Goal: Check status: Check status

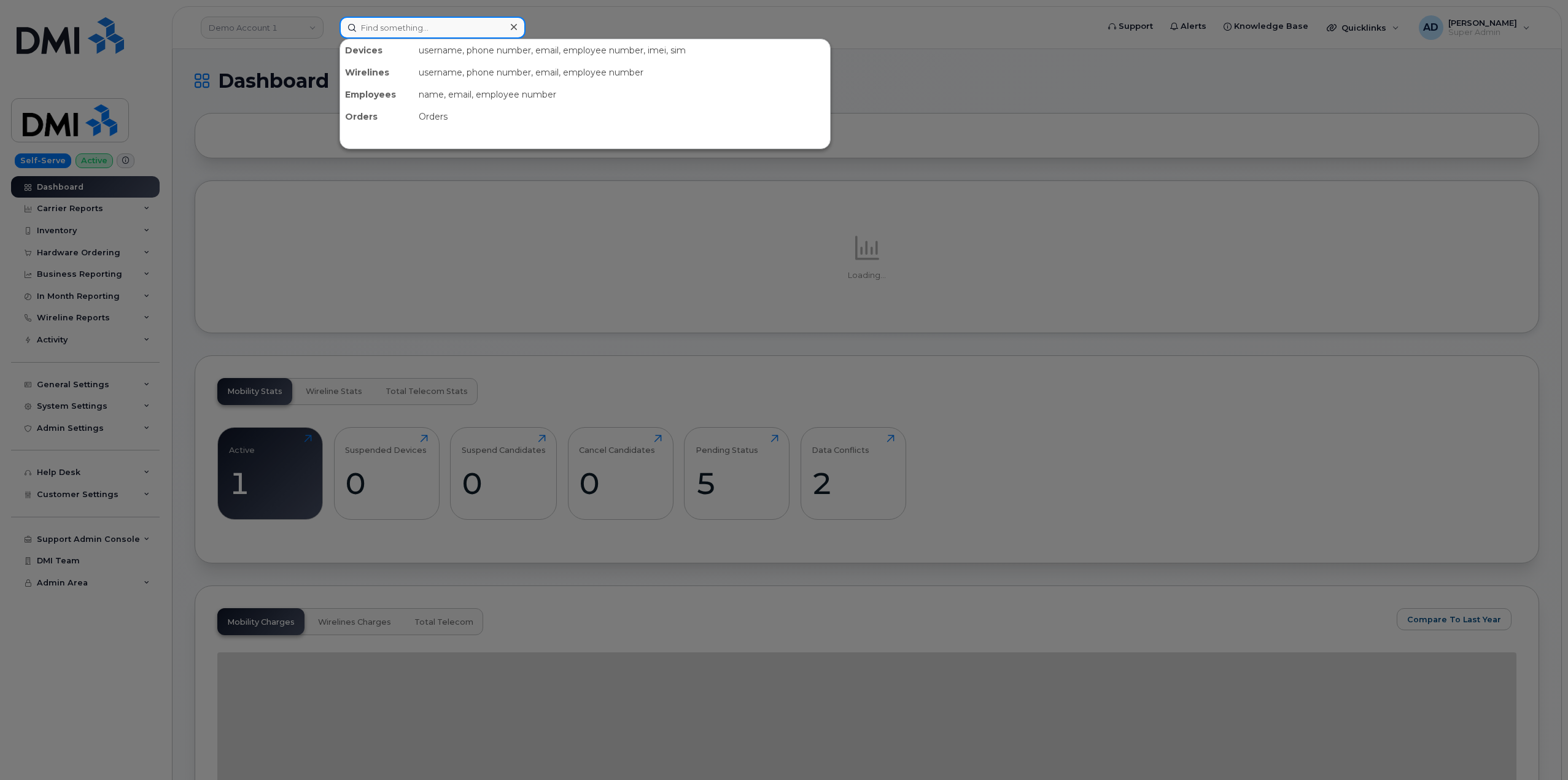
click at [406, 29] on input at bounding box center [432, 28] width 186 height 22
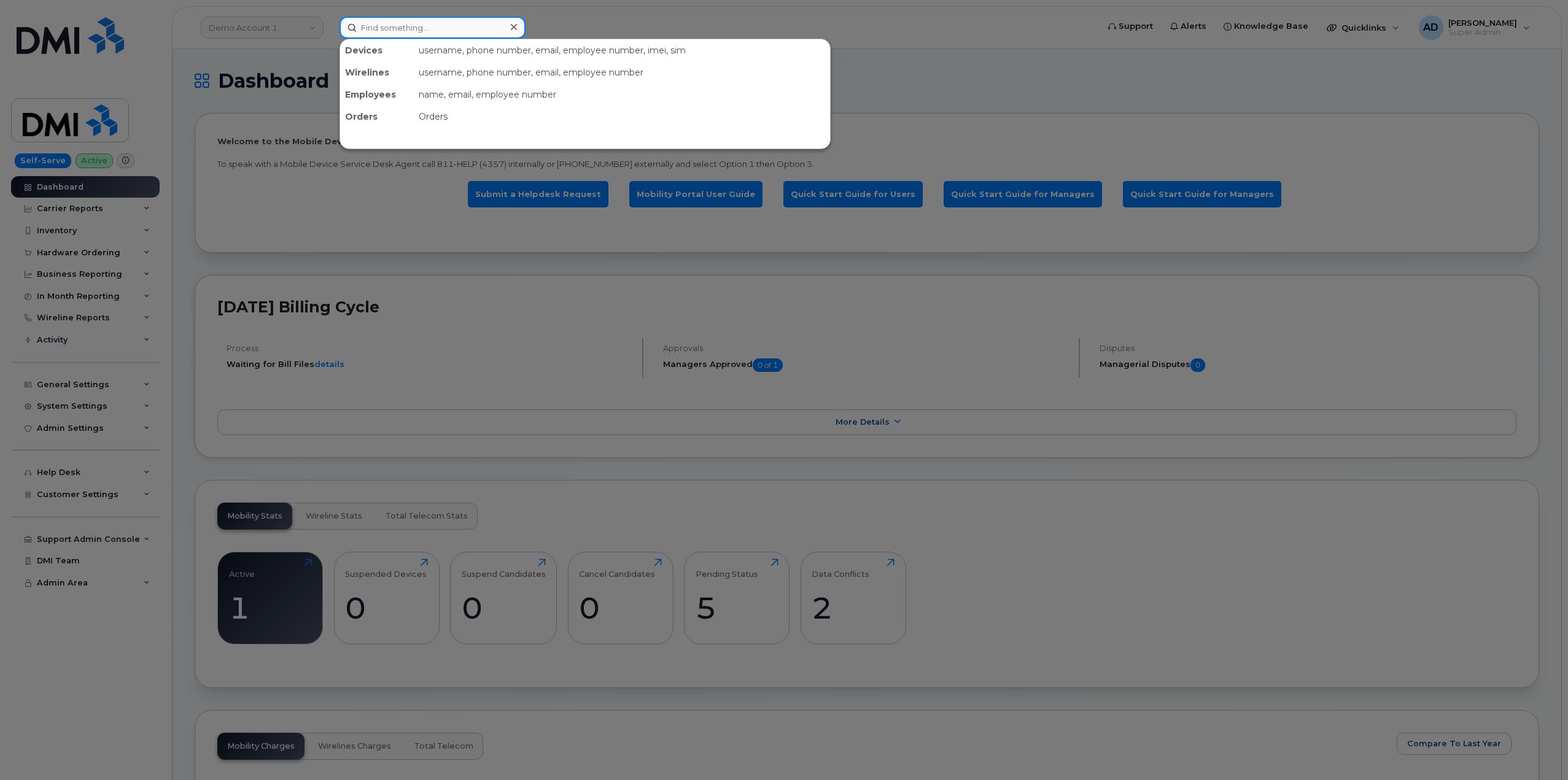
click at [418, 26] on input at bounding box center [432, 28] width 186 height 22
paste input "297863"
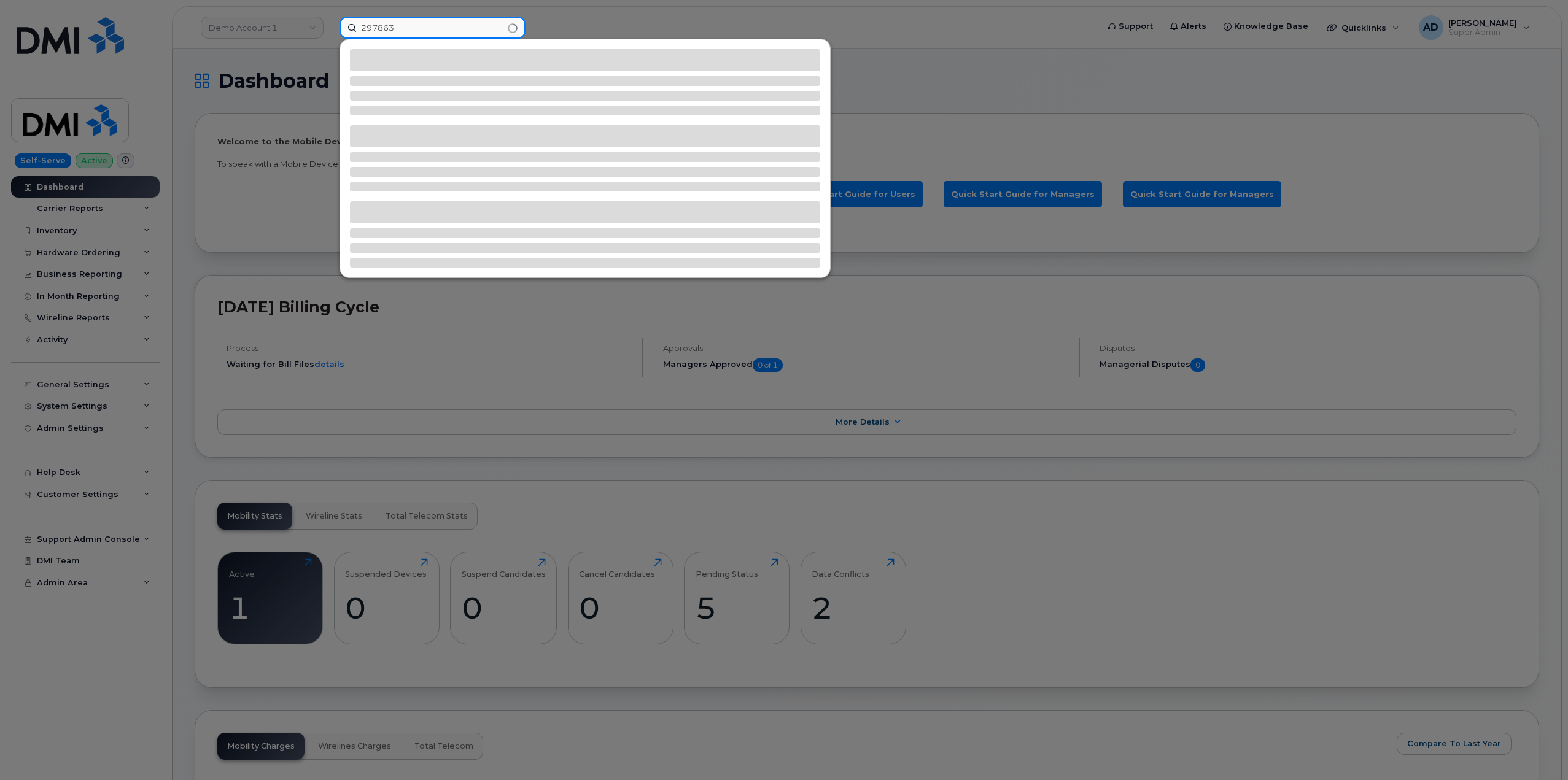
type input "297863"
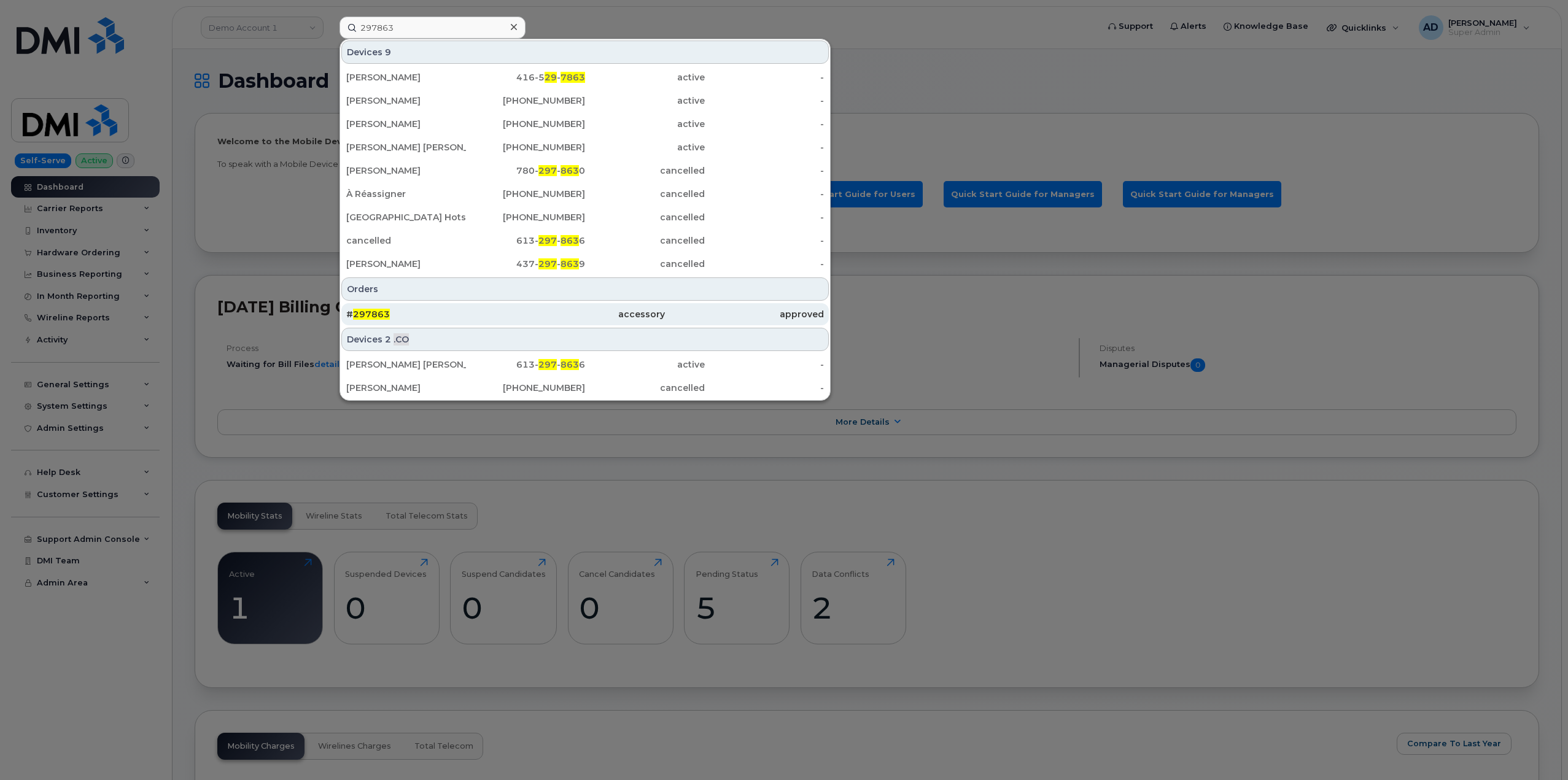
click at [470, 305] on div "# 297863" at bounding box center [425, 314] width 159 height 22
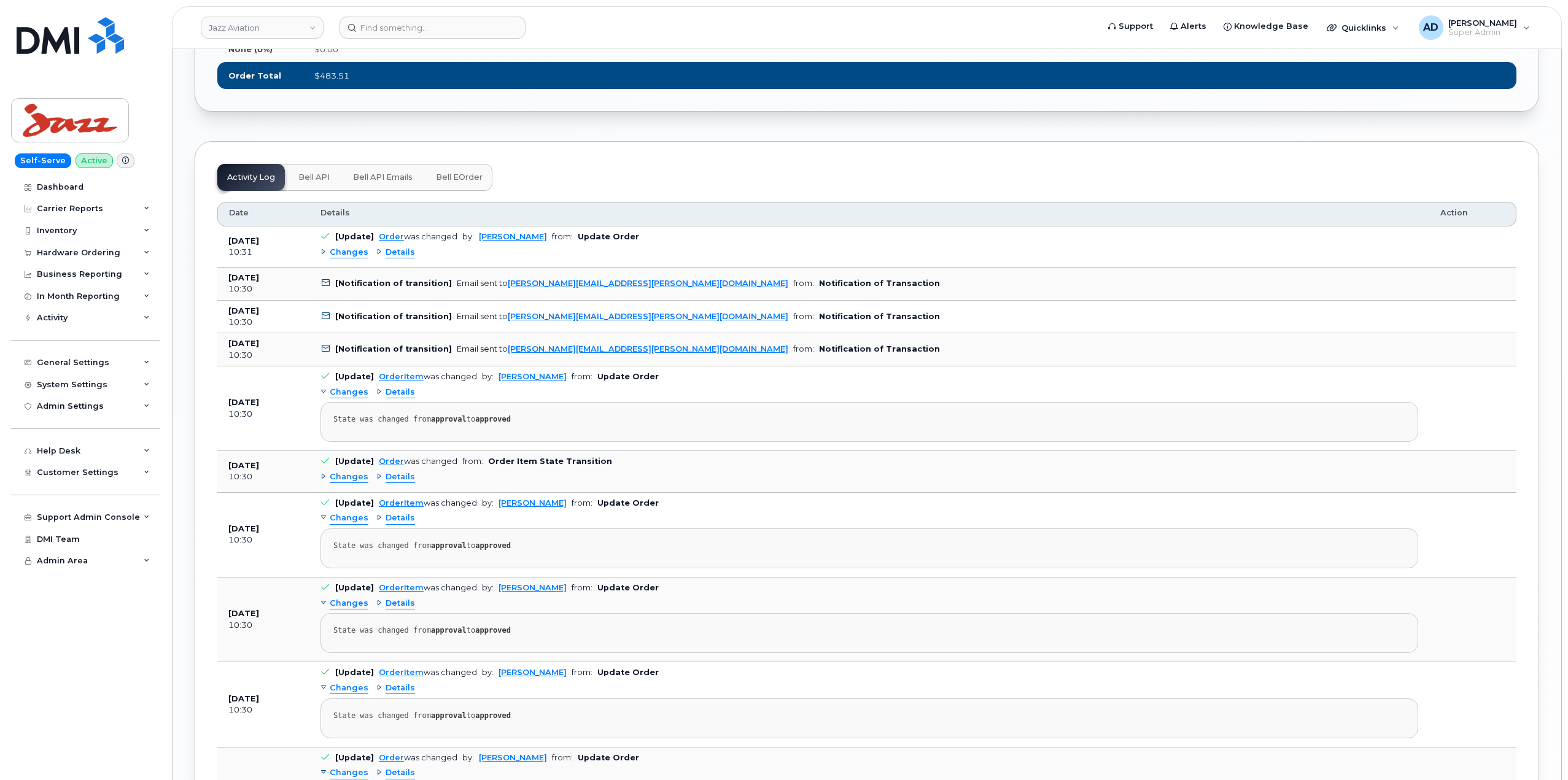
scroll to position [1487, 0]
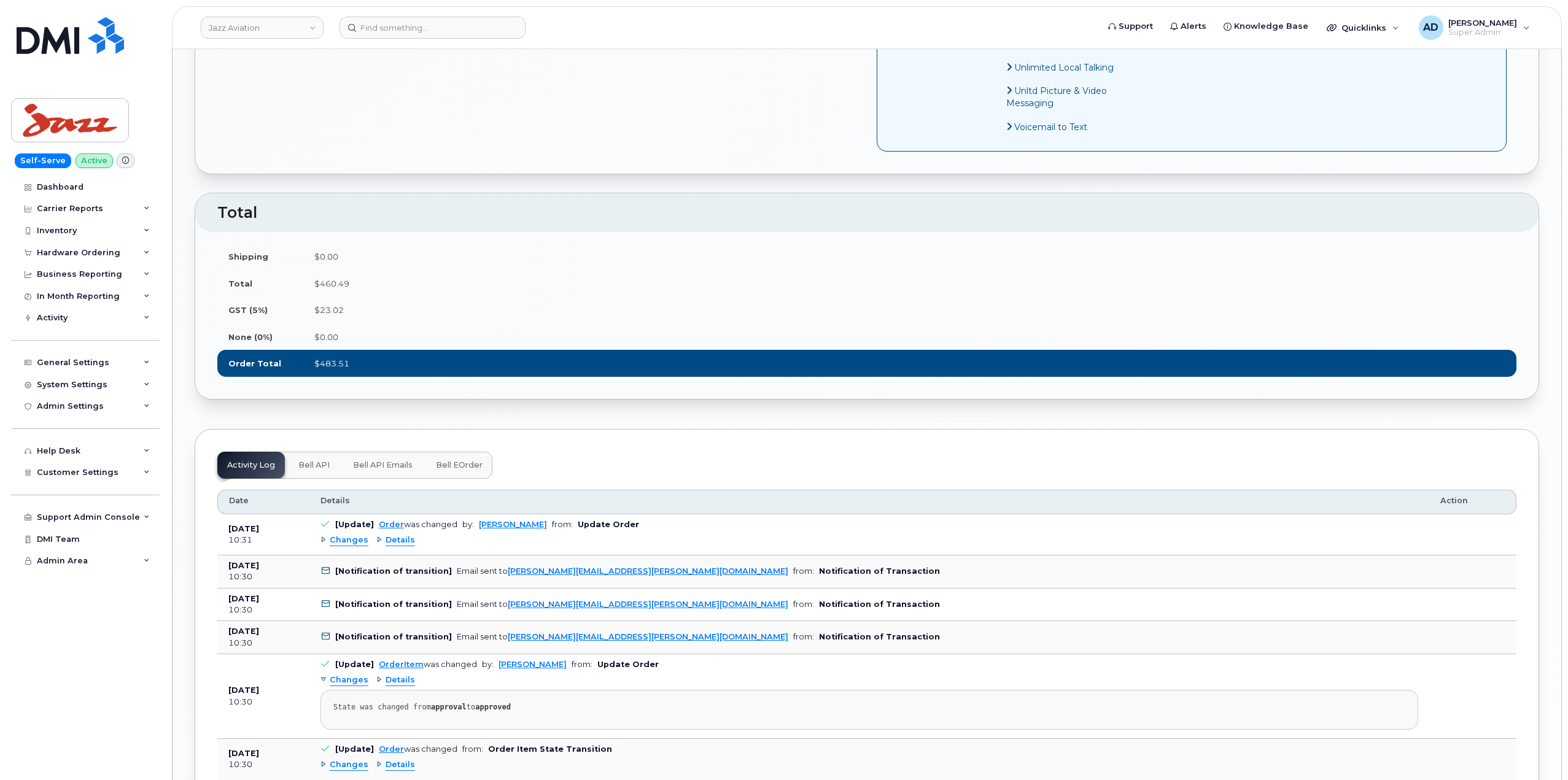
click at [325, 470] on span "Bell API" at bounding box center [314, 465] width 31 height 10
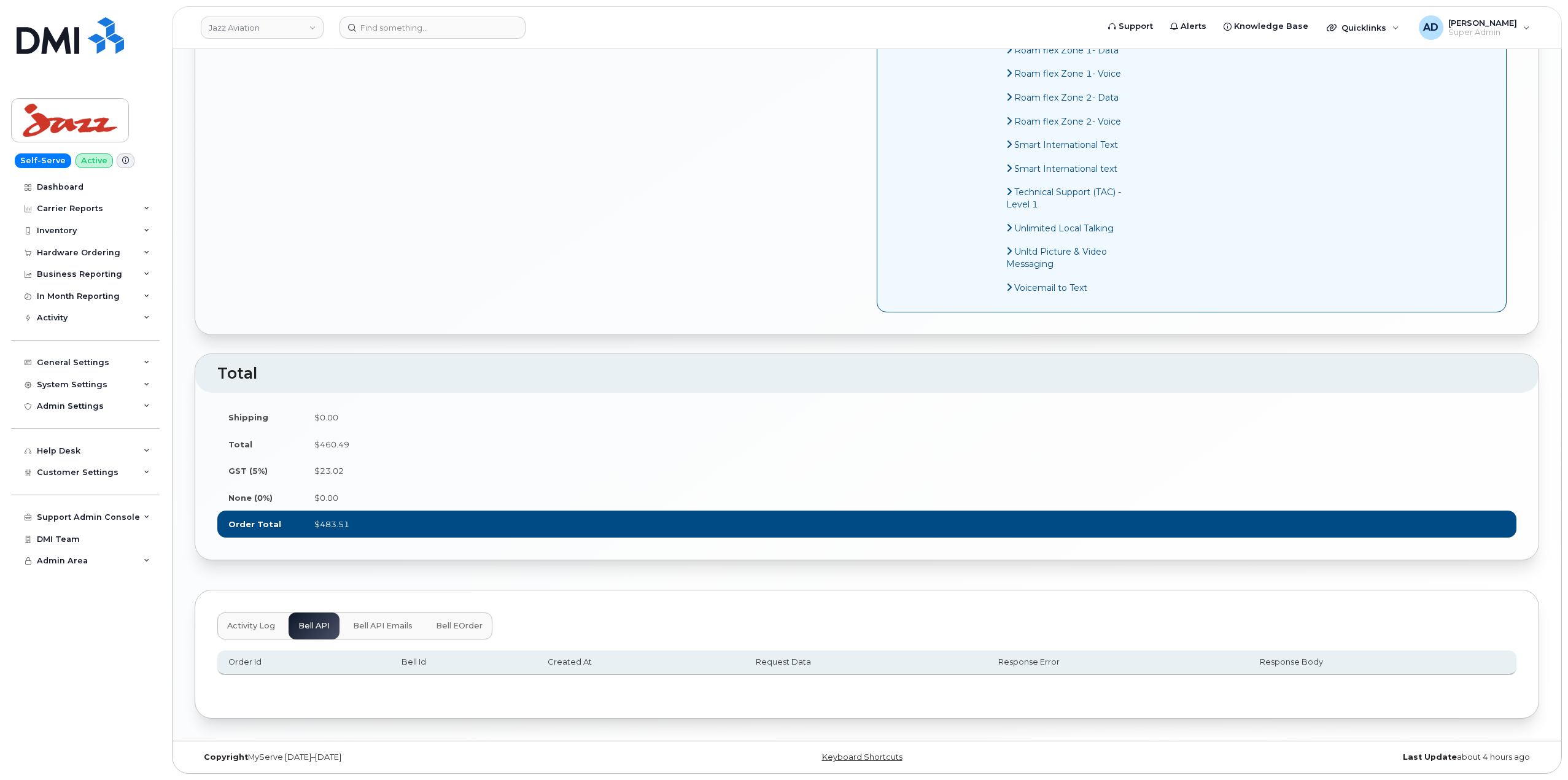
scroll to position [1363, 0]
click at [363, 617] on button "Bell API Emails" at bounding box center [382, 626] width 79 height 27
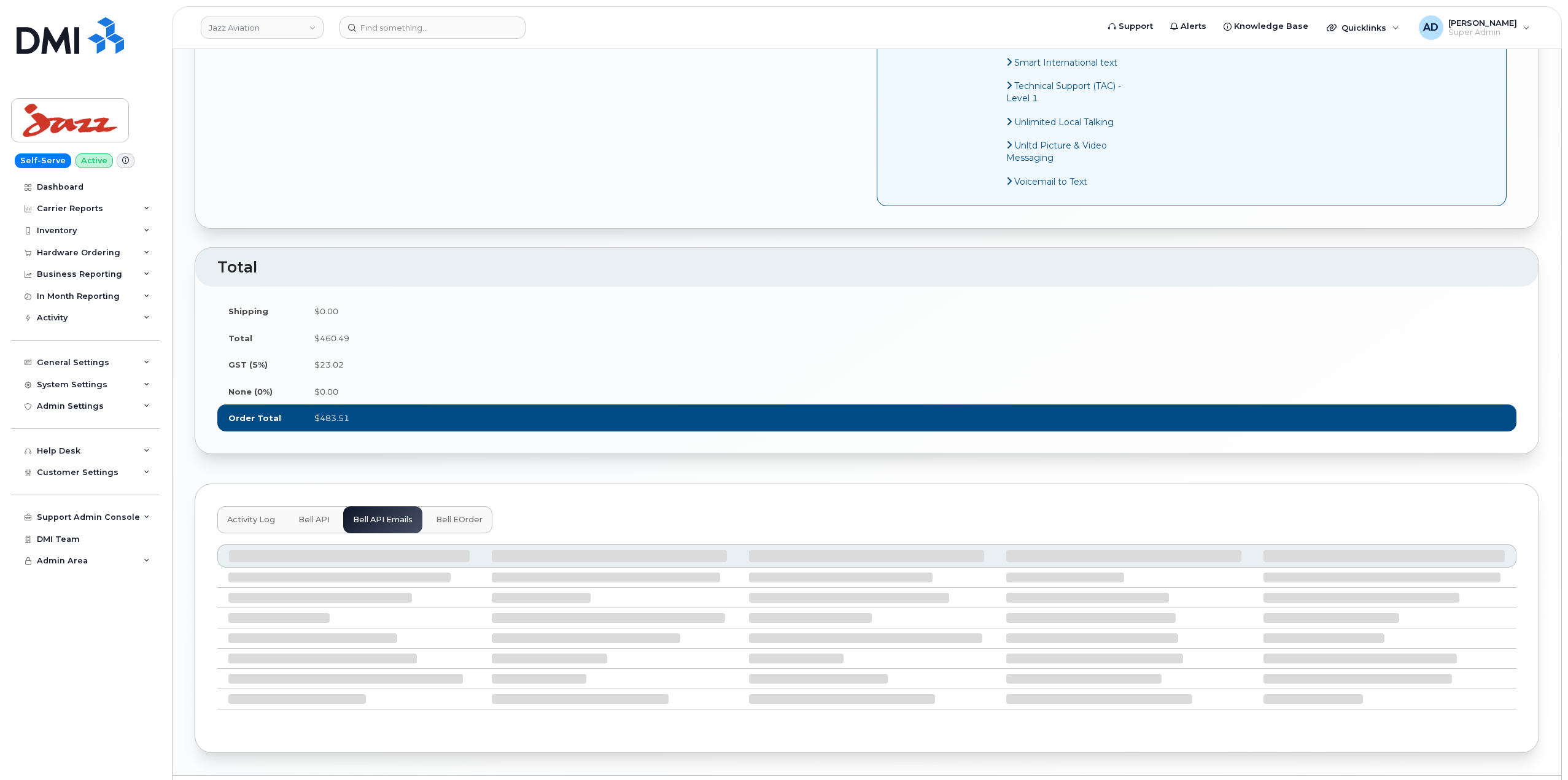
scroll to position [1504, 0]
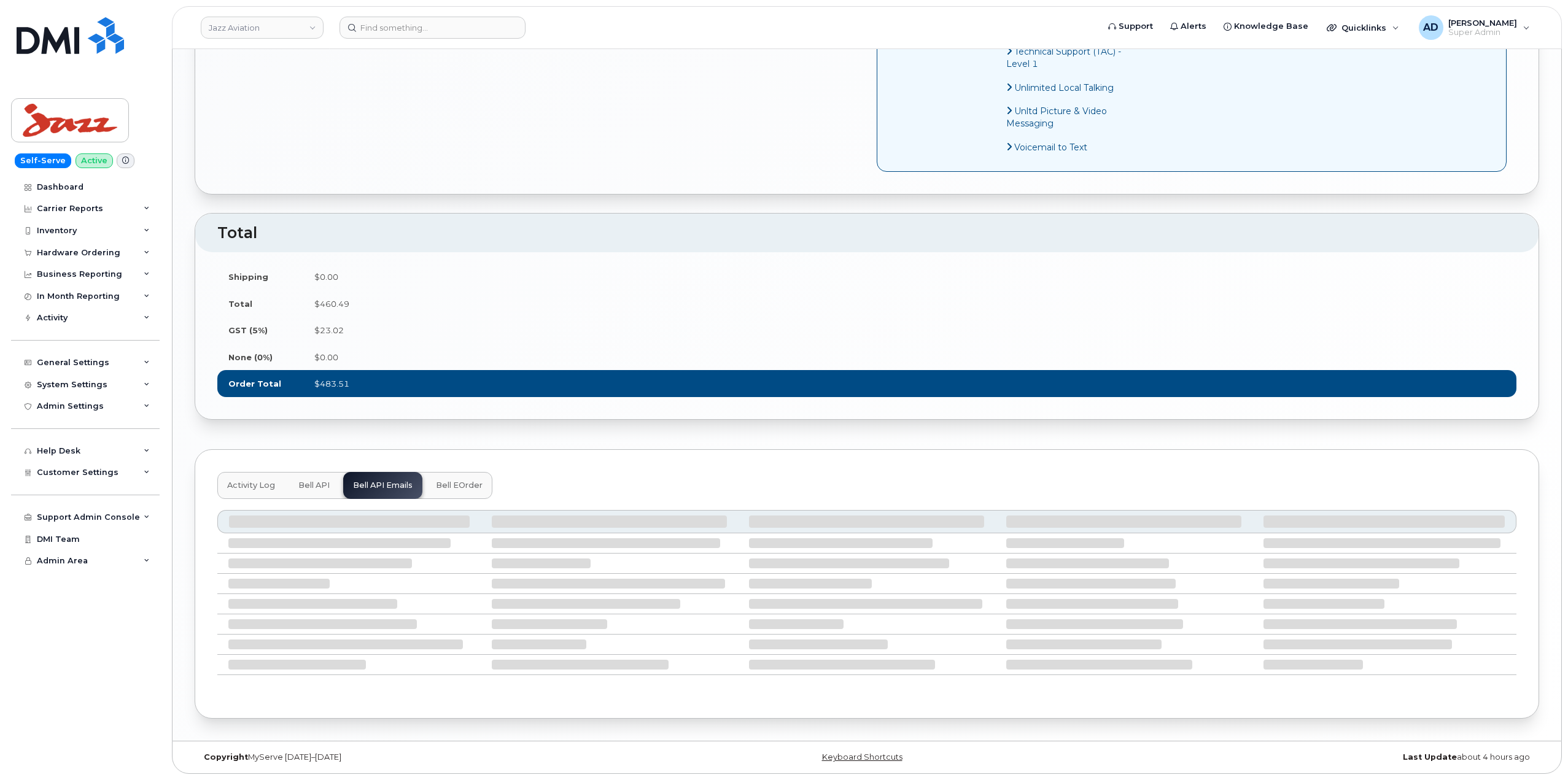
click at [253, 481] on span "Activity Log" at bounding box center [251, 485] width 48 height 10
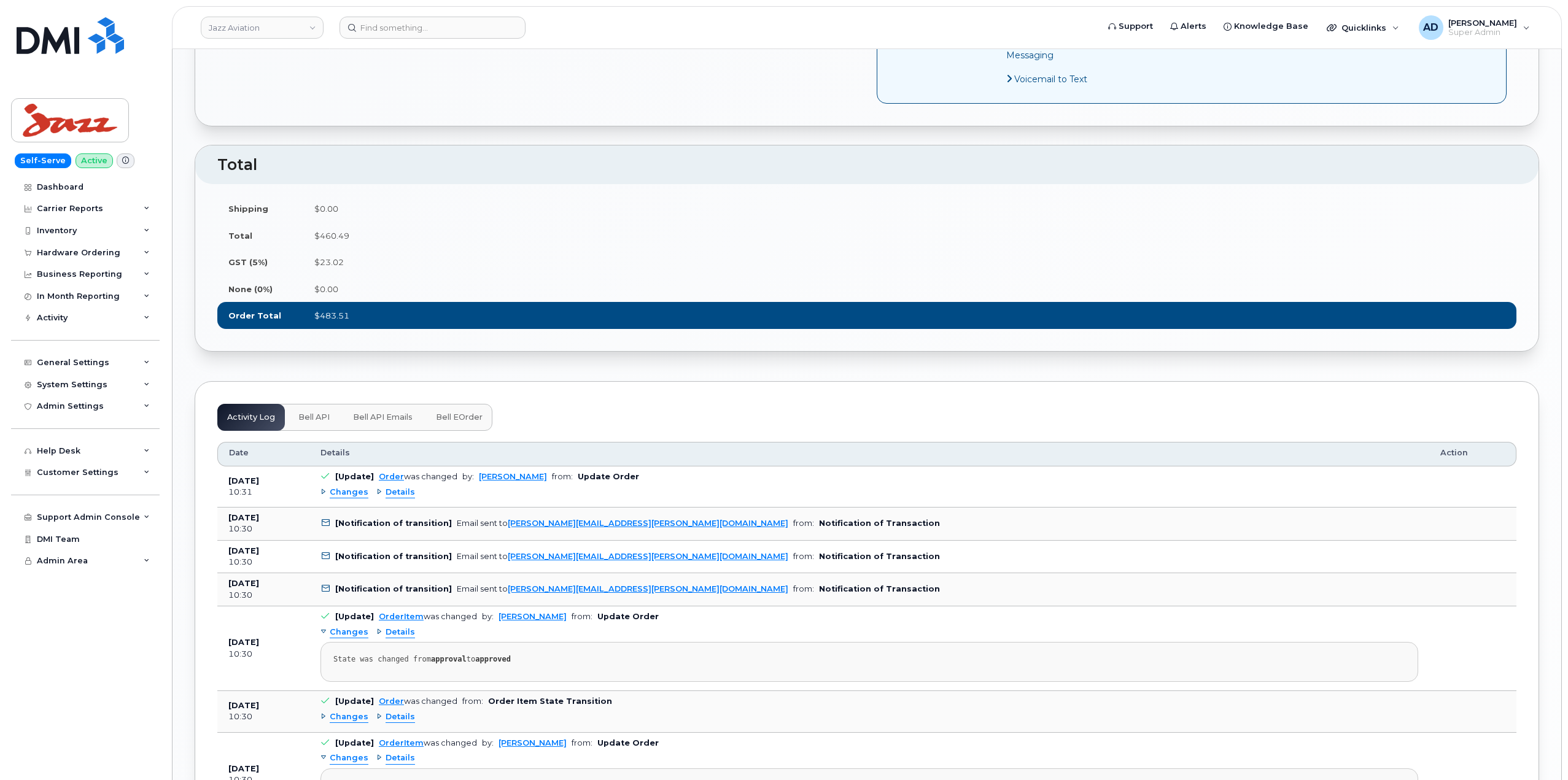
scroll to position [1565, 0]
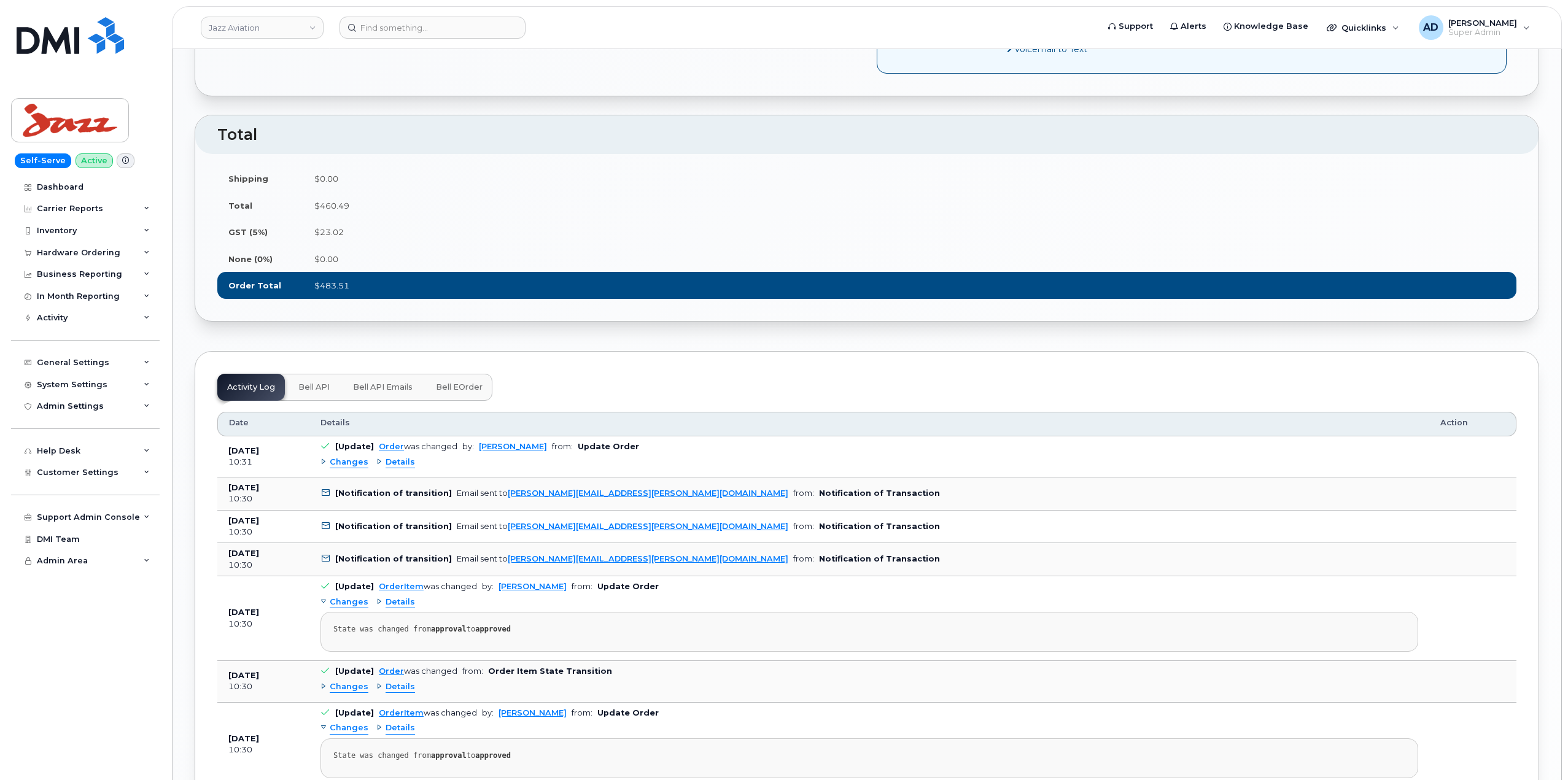
click at [406, 468] on span "Details" at bounding box center [400, 462] width 29 height 12
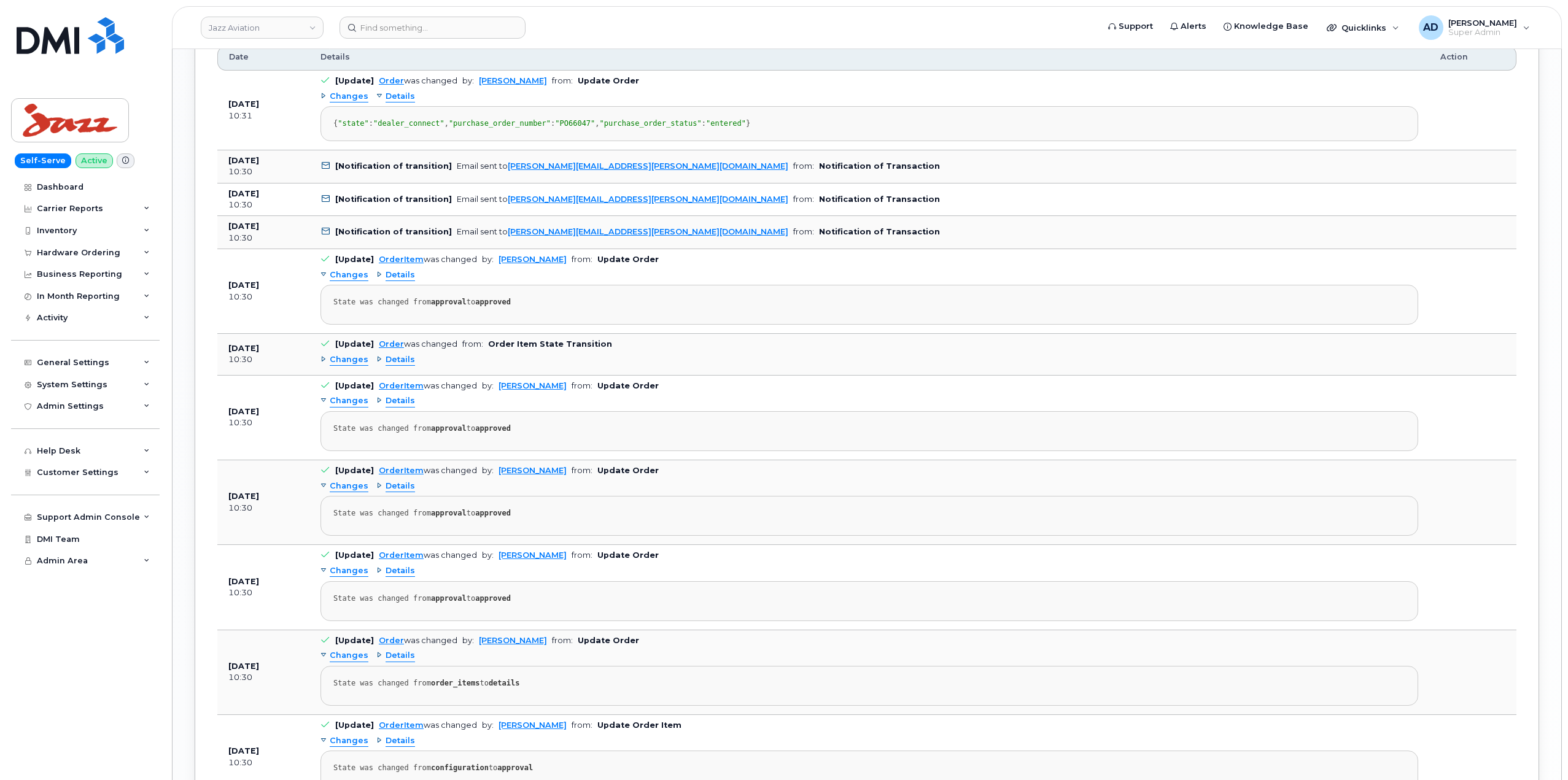
scroll to position [1808, 0]
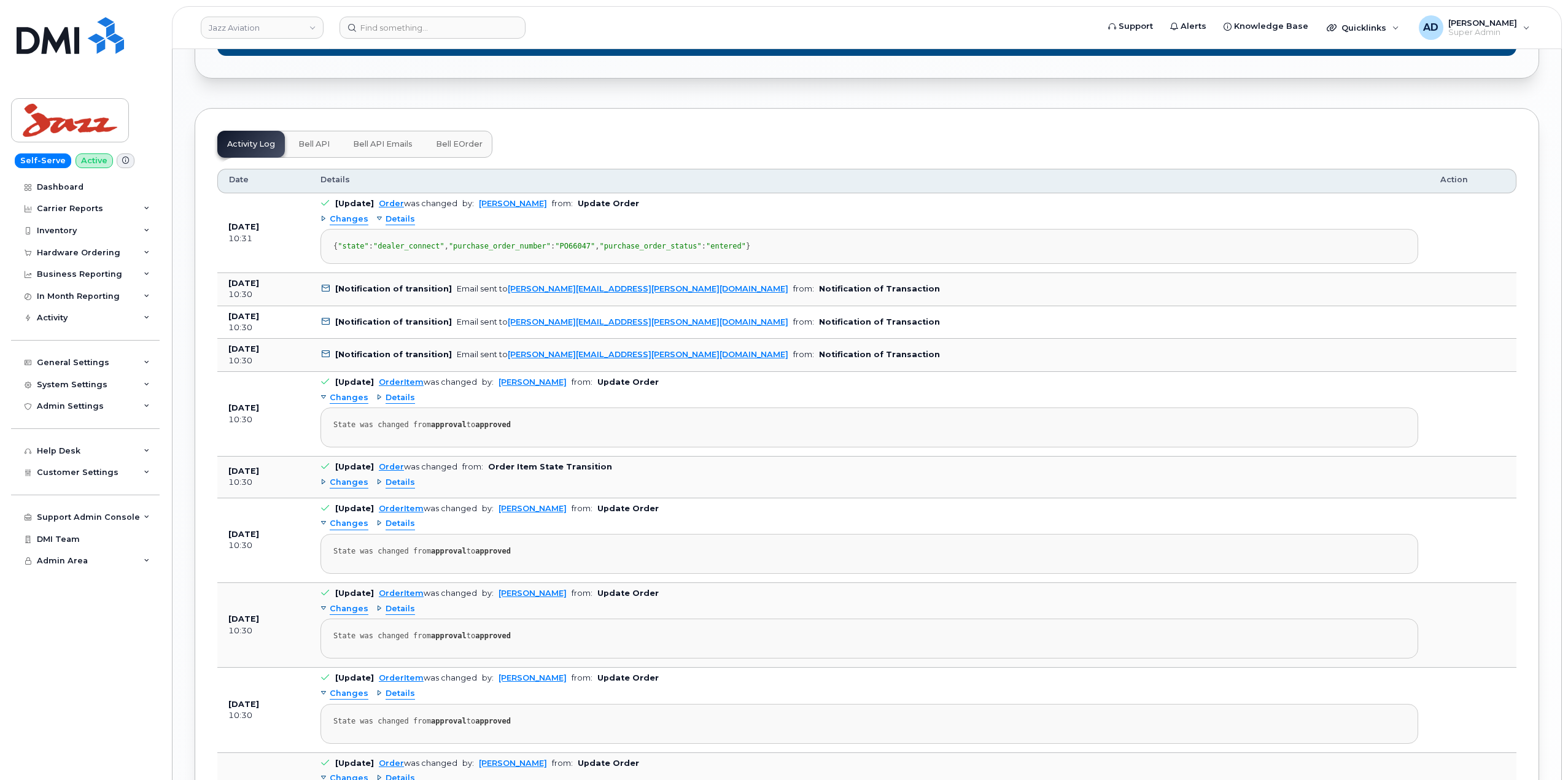
click at [442, 157] on button "Bell eOrder" at bounding box center [459, 144] width 66 height 27
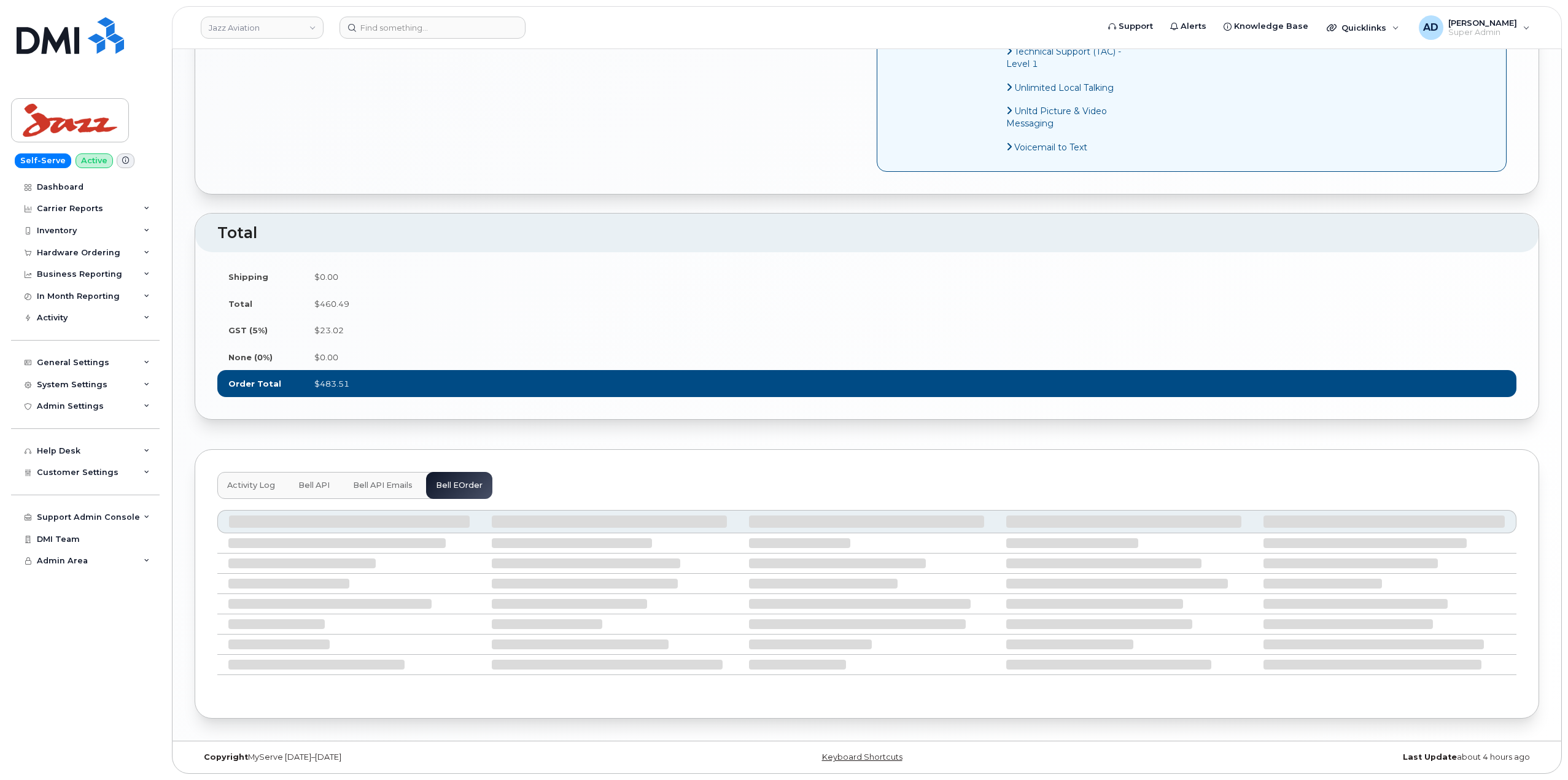
scroll to position [1569, 0]
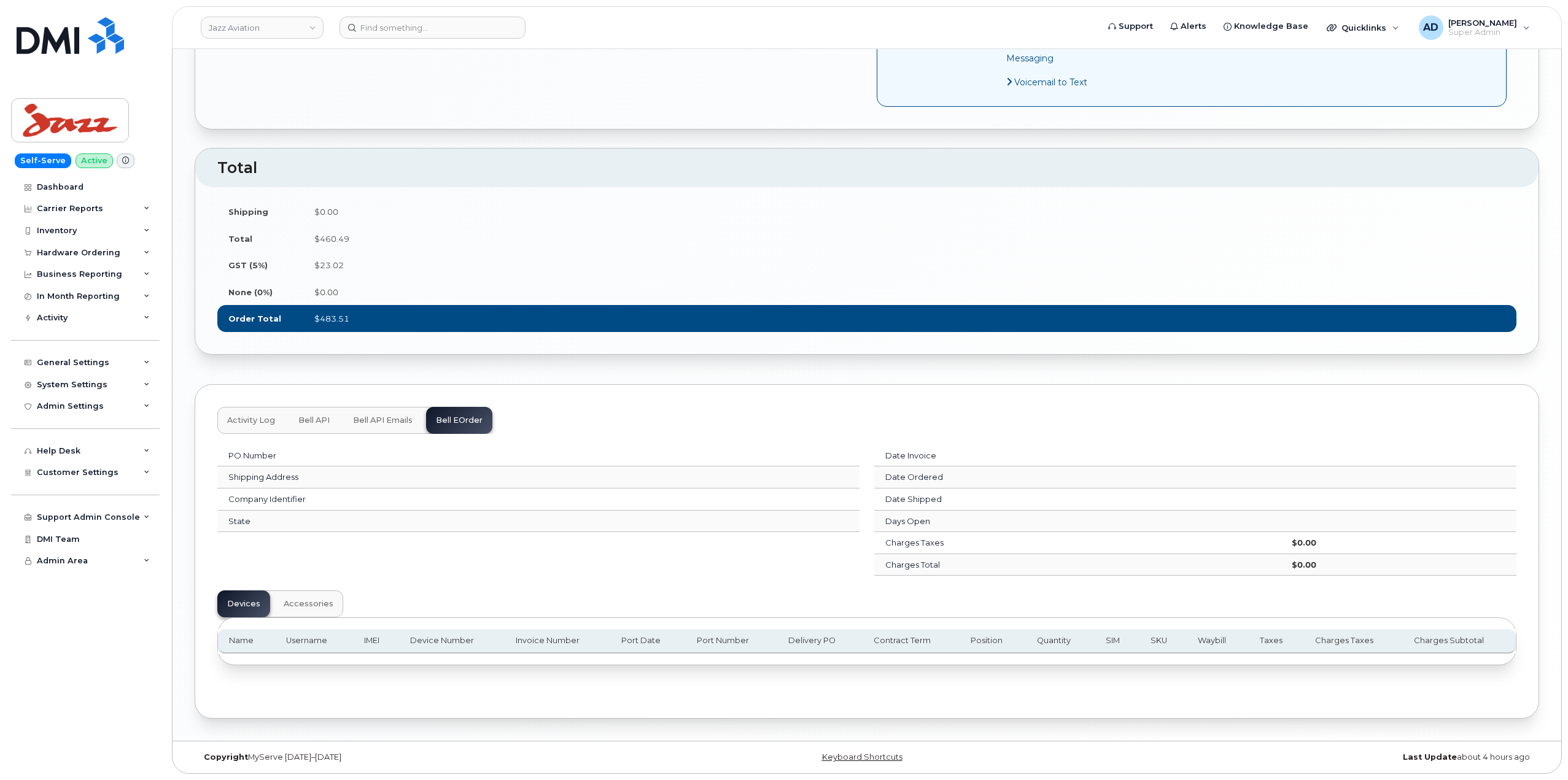
click at [375, 423] on span "Bell API Emails" at bounding box center [383, 420] width 60 height 10
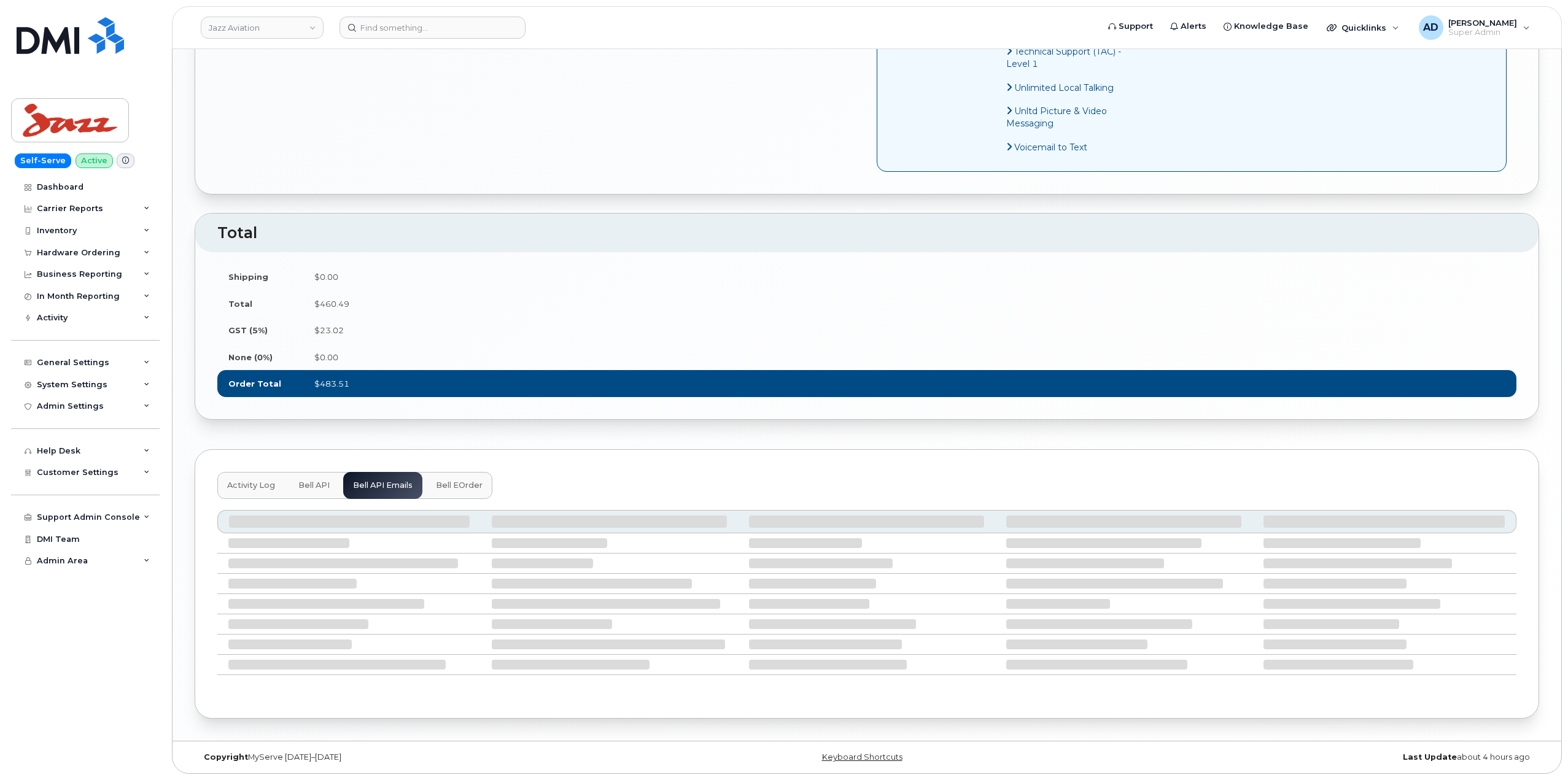
scroll to position [1504, 0]
click at [243, 487] on span "Activity Log" at bounding box center [251, 485] width 48 height 10
